Goal: Task Accomplishment & Management: Manage account settings

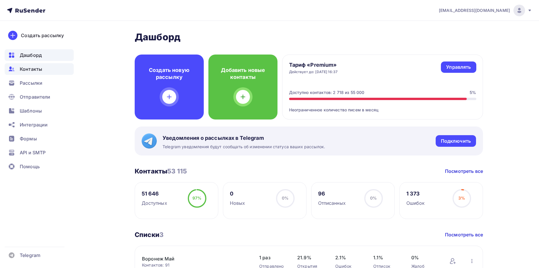
click at [14, 68] on icon at bounding box center [11, 69] width 7 height 7
click at [16, 69] on div "Контакты" at bounding box center [39, 69] width 69 height 12
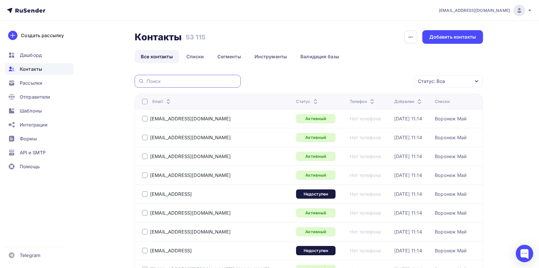
click at [199, 80] on input "text" at bounding box center [192, 81] width 91 height 6
paste input "[EMAIL_ADDRESS][DOMAIN_NAME]"
type input "[EMAIL_ADDRESS][DOMAIN_NAME]"
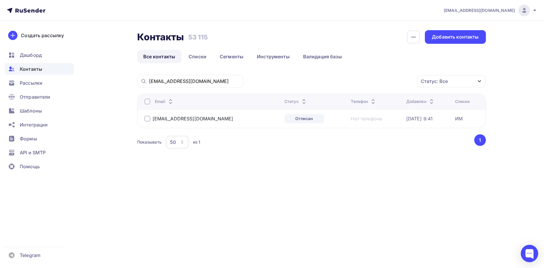
click at [147, 103] on div at bounding box center [147, 102] width 6 height 6
click at [383, 82] on div "Действие" at bounding box center [373, 81] width 77 height 11
click at [370, 123] on div "Удалить" at bounding box center [373, 121] width 63 height 7
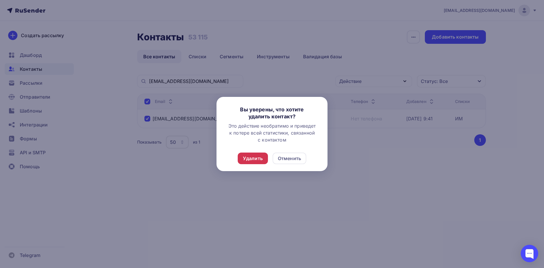
click at [256, 158] on div "Удалить" at bounding box center [253, 158] width 20 height 7
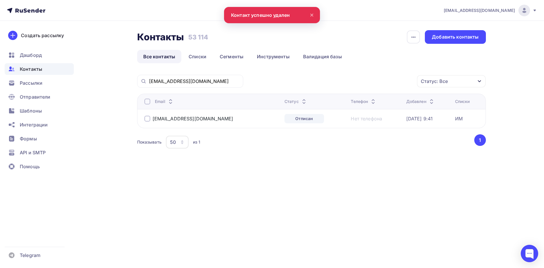
click at [437, 80] on div "Статус: Все" at bounding box center [433, 81] width 27 height 7
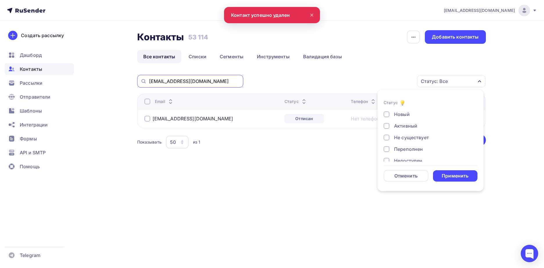
click at [202, 82] on div "[EMAIL_ADDRESS][DOMAIN_NAME] Статус: Все Статус Новый Активный Не существует Пе…" at bounding box center [311, 119] width 348 height 89
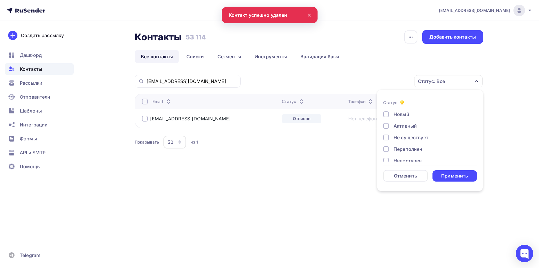
drag, startPoint x: 202, startPoint y: 82, endPoint x: 184, endPoint y: 78, distance: 18.1
click at [0, 0] on div at bounding box center [0, 0] width 0 height 0
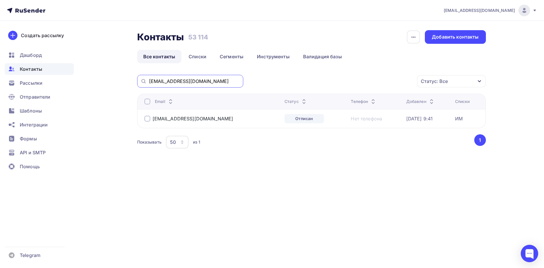
drag, startPoint x: 149, startPoint y: 83, endPoint x: 135, endPoint y: 83, distance: 13.9
click at [135, 83] on div "Контакты Контакты 53 114 53 114 История импорта Добавить контакты Все контакты …" at bounding box center [272, 104] width 476 height 167
click at [468, 79] on div "Статус: Все" at bounding box center [451, 81] width 69 height 12
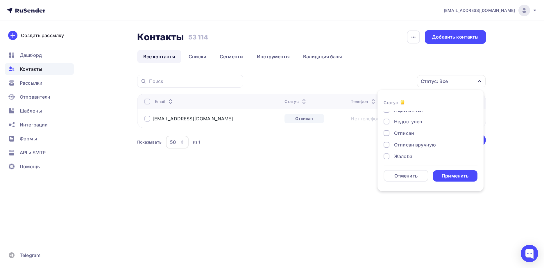
scroll to position [42, 0]
click at [407, 132] on div "Отписан" at bounding box center [404, 130] width 20 height 7
click at [402, 154] on div "Жалоба" at bounding box center [403, 153] width 18 height 7
click at [449, 171] on div "Применить" at bounding box center [455, 175] width 45 height 11
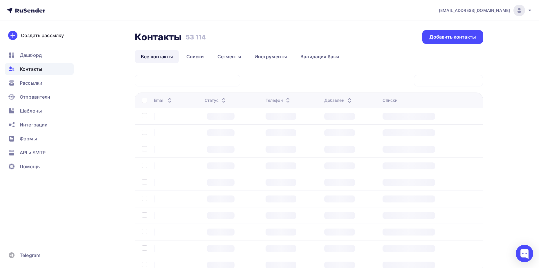
click at [450, 174] on td at bounding box center [431, 182] width 103 height 17
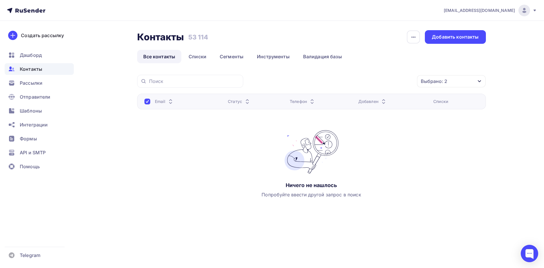
click at [150, 100] on div "Email" at bounding box center [183, 102] width 79 height 6
click at [144, 101] on div at bounding box center [147, 102] width 6 height 6
click at [439, 85] on div "Выбрано: 2" at bounding box center [433, 81] width 26 height 7
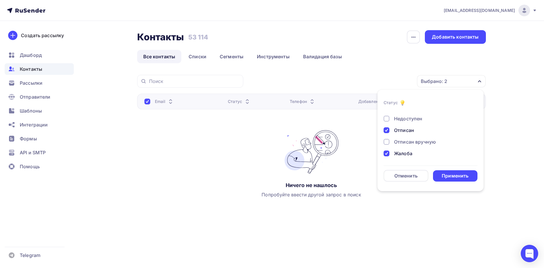
click at [398, 156] on div "Жалоба" at bounding box center [403, 153] width 18 height 7
click at [447, 179] on div "Применить" at bounding box center [454, 176] width 27 height 7
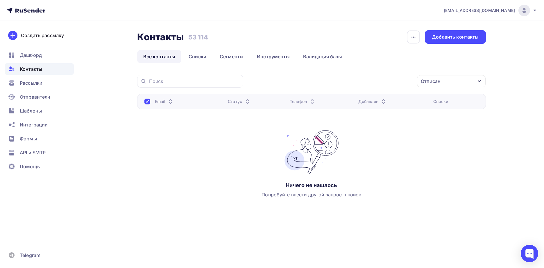
click at [438, 80] on div "Отписан" at bounding box center [430, 81] width 20 height 7
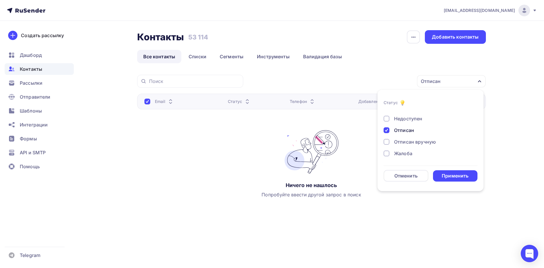
click at [406, 132] on div "Отписан" at bounding box center [404, 130] width 20 height 7
click at [393, 154] on div "Жалоба" at bounding box center [426, 153] width 87 height 7
click at [454, 170] on div "Отменить Применить" at bounding box center [430, 176] width 94 height 12
click at [453, 170] on div "Отменить Применить" at bounding box center [430, 176] width 94 height 12
click at [456, 175] on div "Применить" at bounding box center [454, 176] width 27 height 7
